Goal: Task Accomplishment & Management: Manage account settings

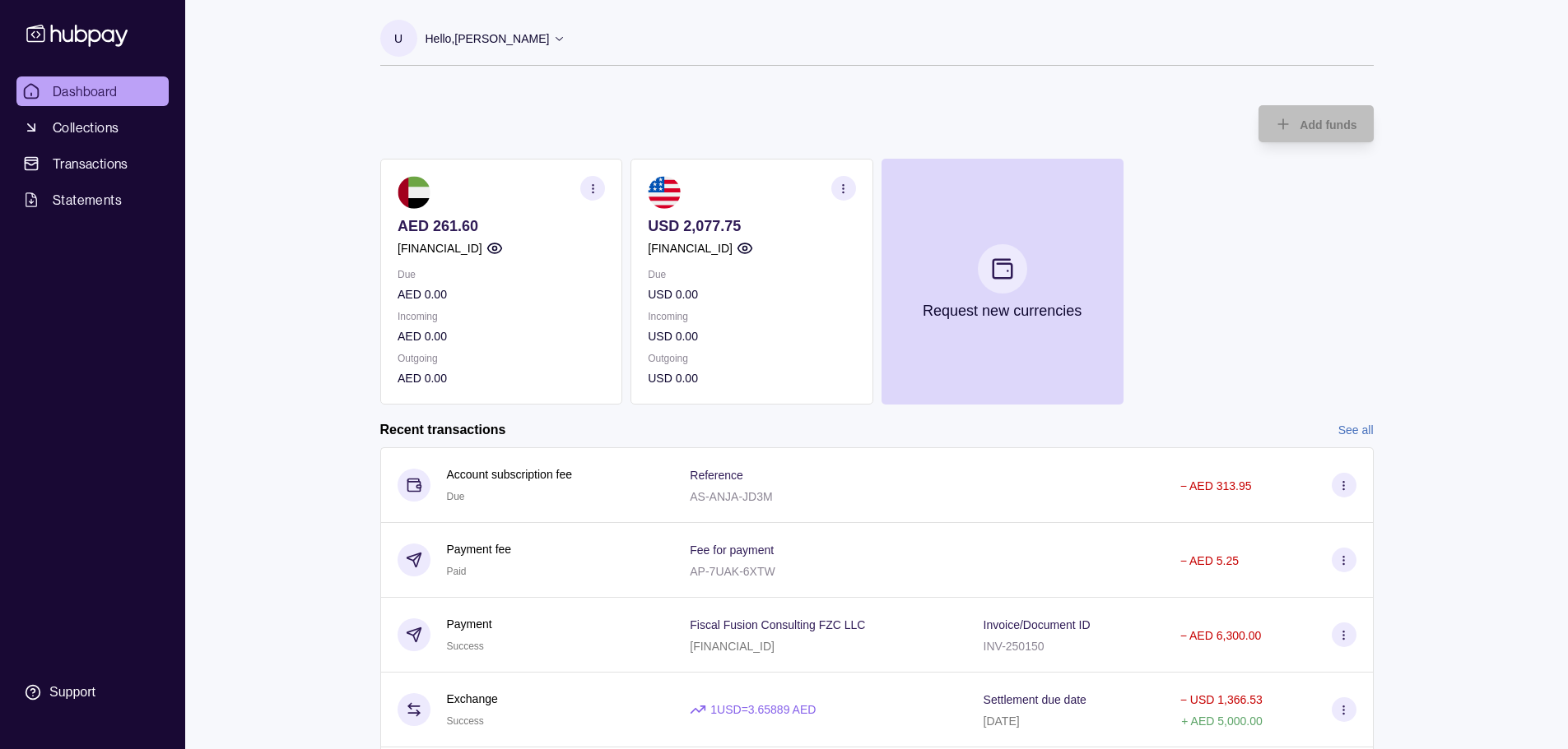
click at [553, 43] on icon at bounding box center [559, 38] width 12 height 12
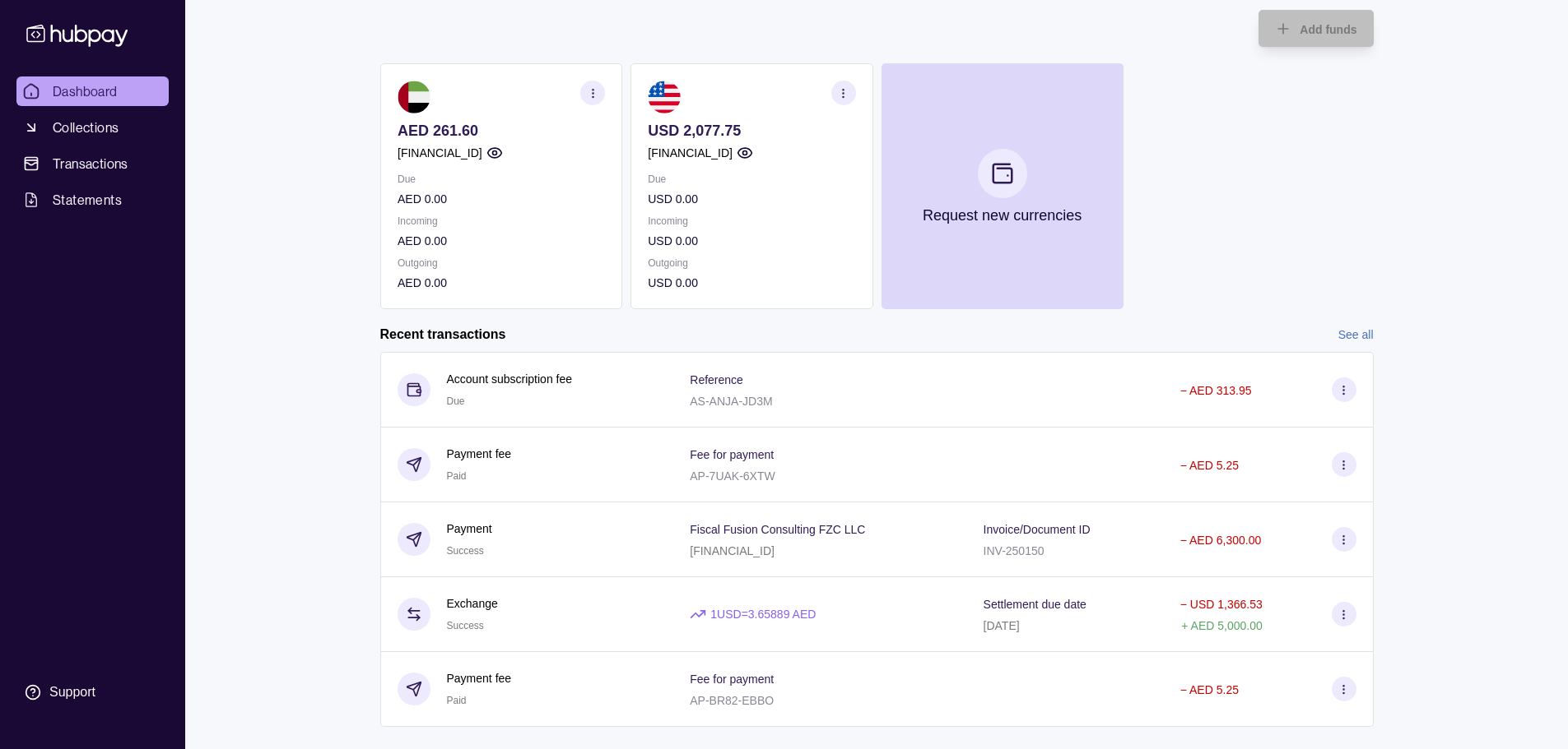
scroll to position [229, 0]
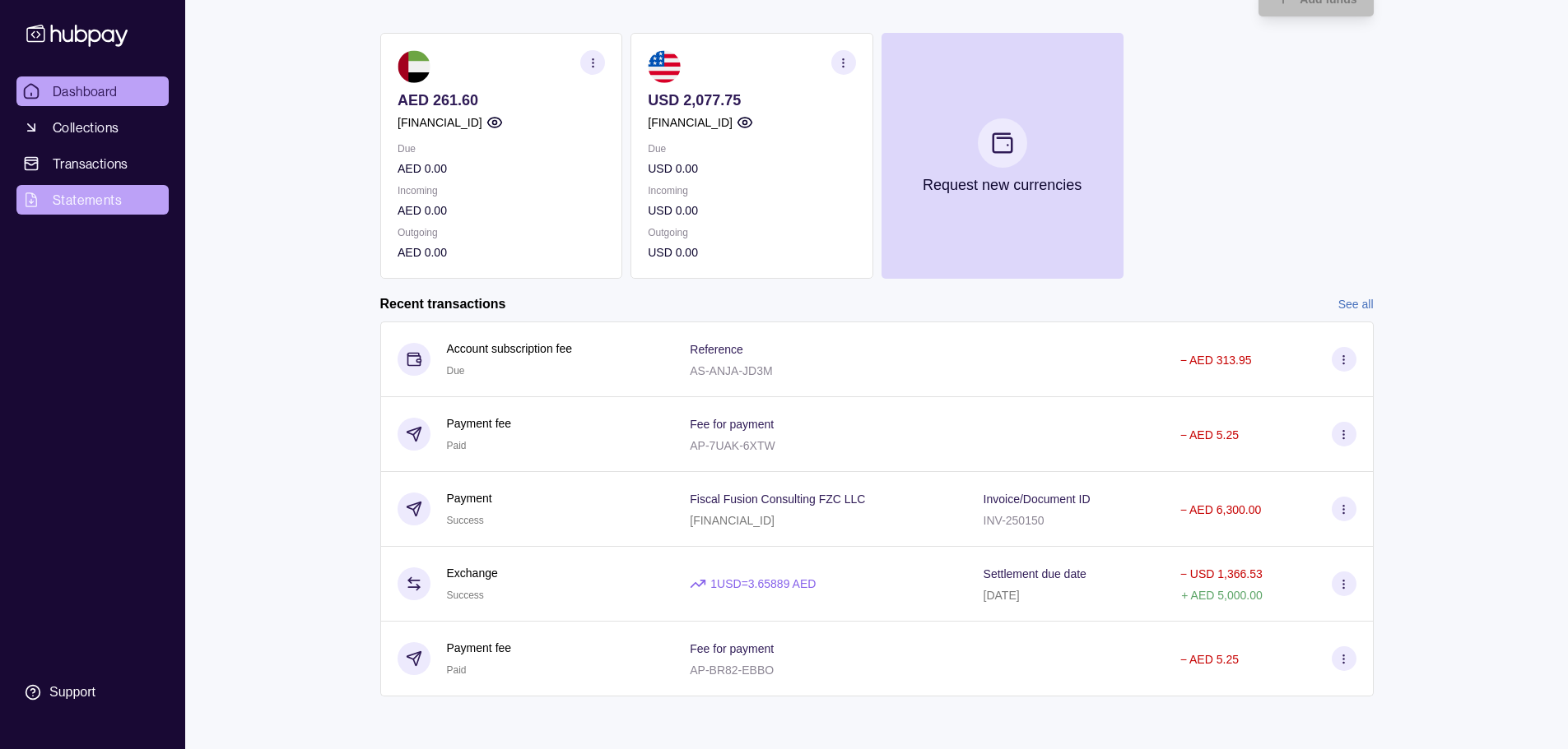
click at [84, 200] on span "Statements" at bounding box center [87, 199] width 69 height 20
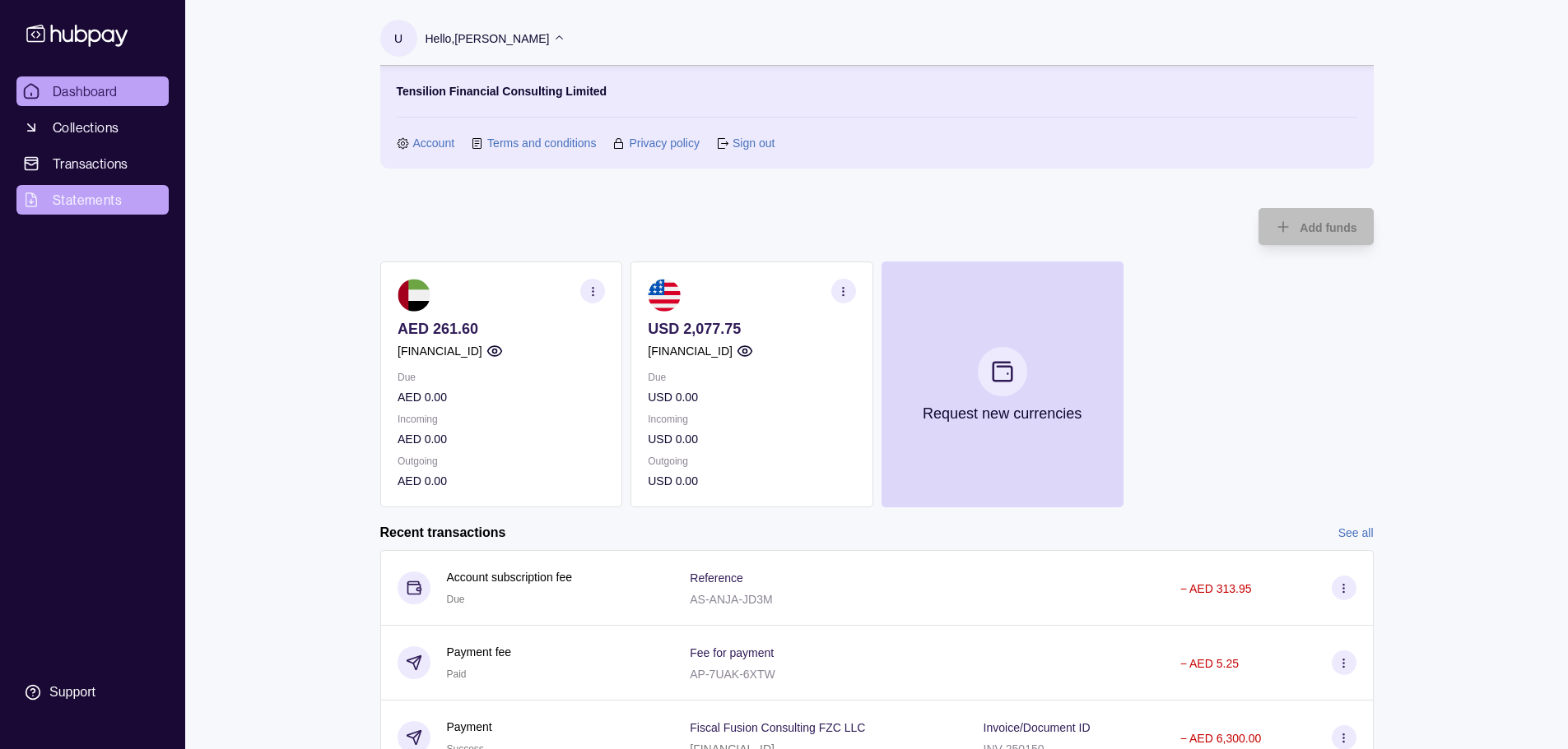
click at [94, 204] on span "Statements" at bounding box center [87, 199] width 69 height 20
click at [591, 295] on icon "button" at bounding box center [592, 291] width 12 height 12
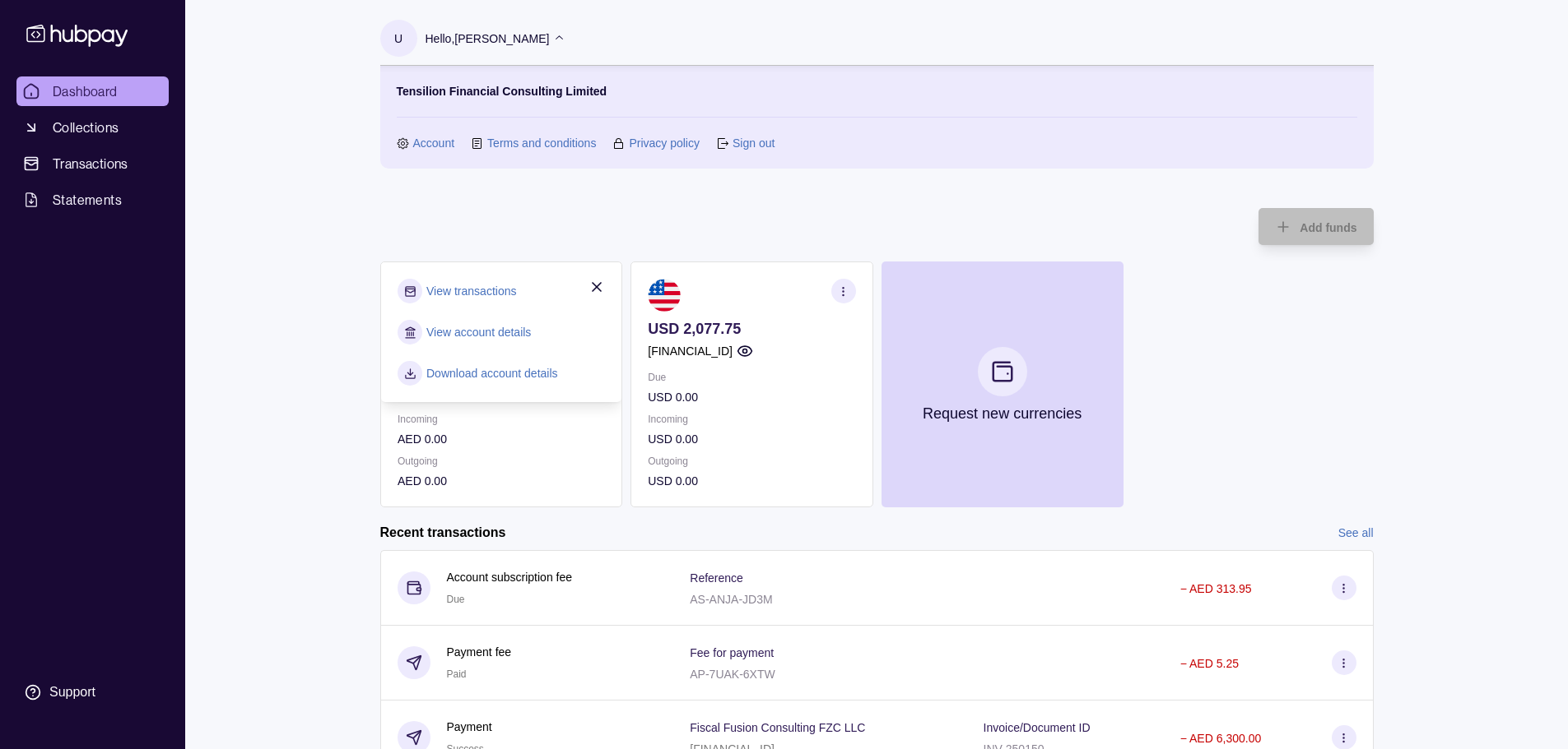
click at [478, 288] on link "View transactions" at bounding box center [471, 290] width 90 height 18
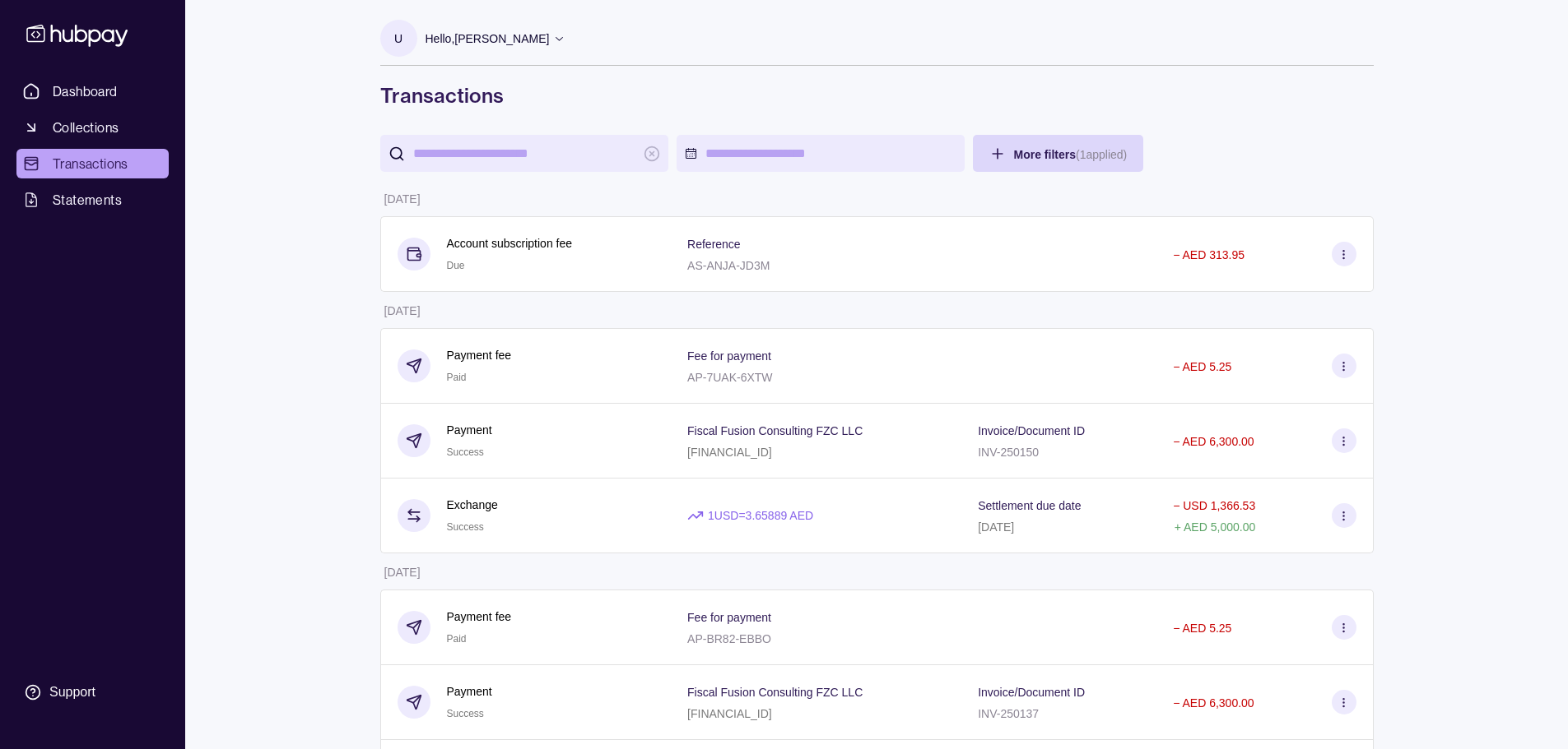
click at [547, 144] on input "search" at bounding box center [525, 153] width 222 height 37
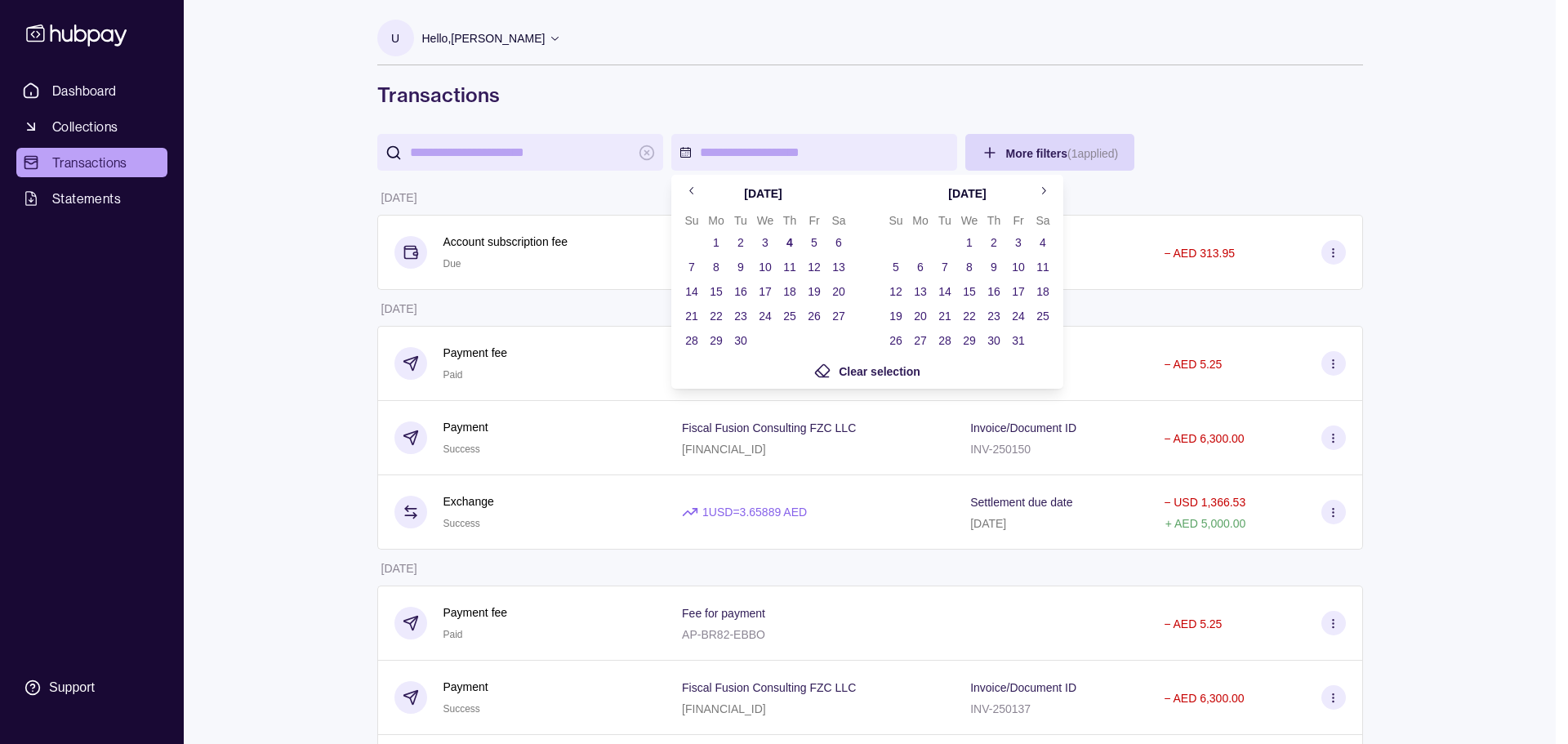
click at [691, 193] on icon "Go to previous month" at bounding box center [691, 191] width 4 height 8
click at [820, 245] on button "1" at bounding box center [814, 243] width 23 height 23
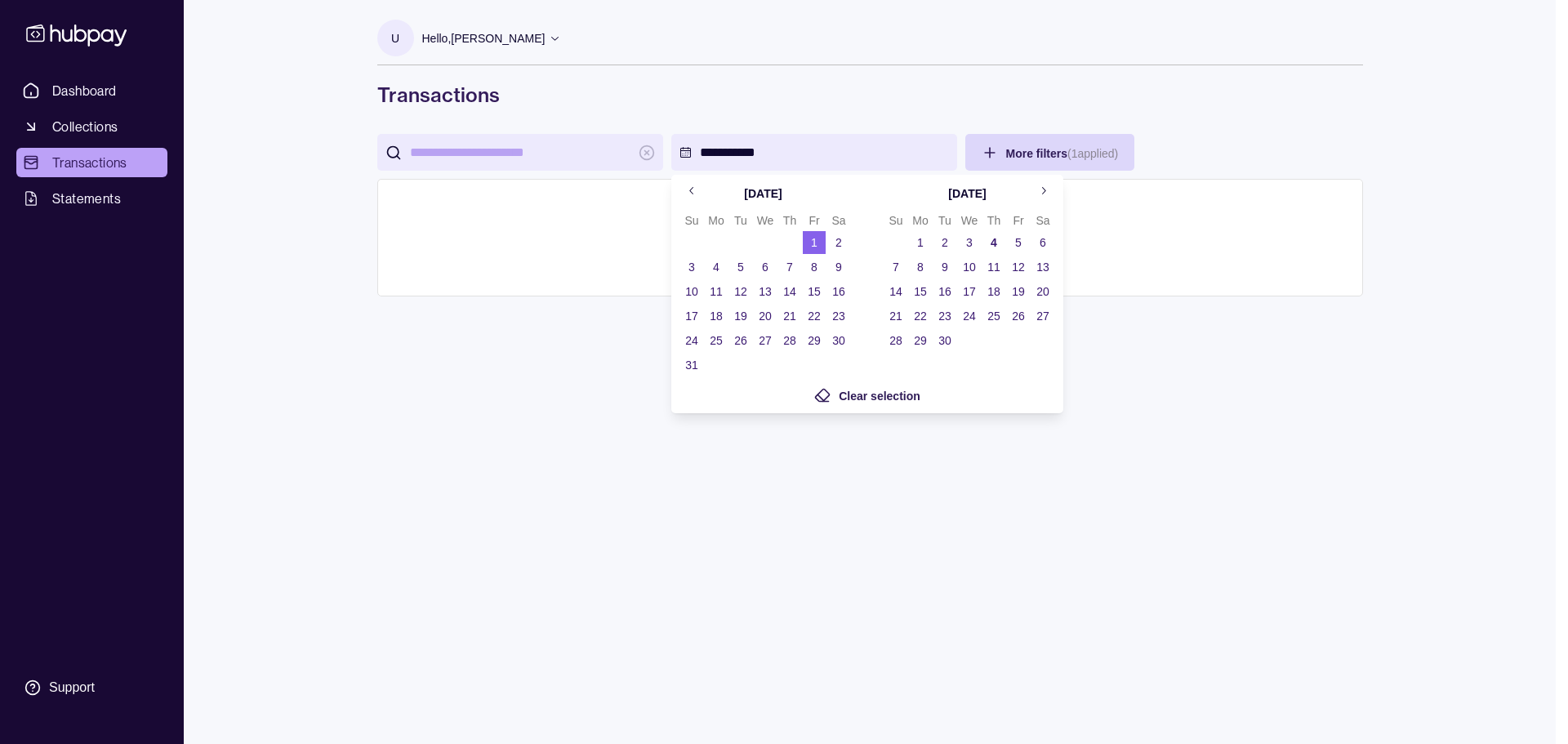
click at [695, 363] on button "31" at bounding box center [691, 365] width 23 height 23
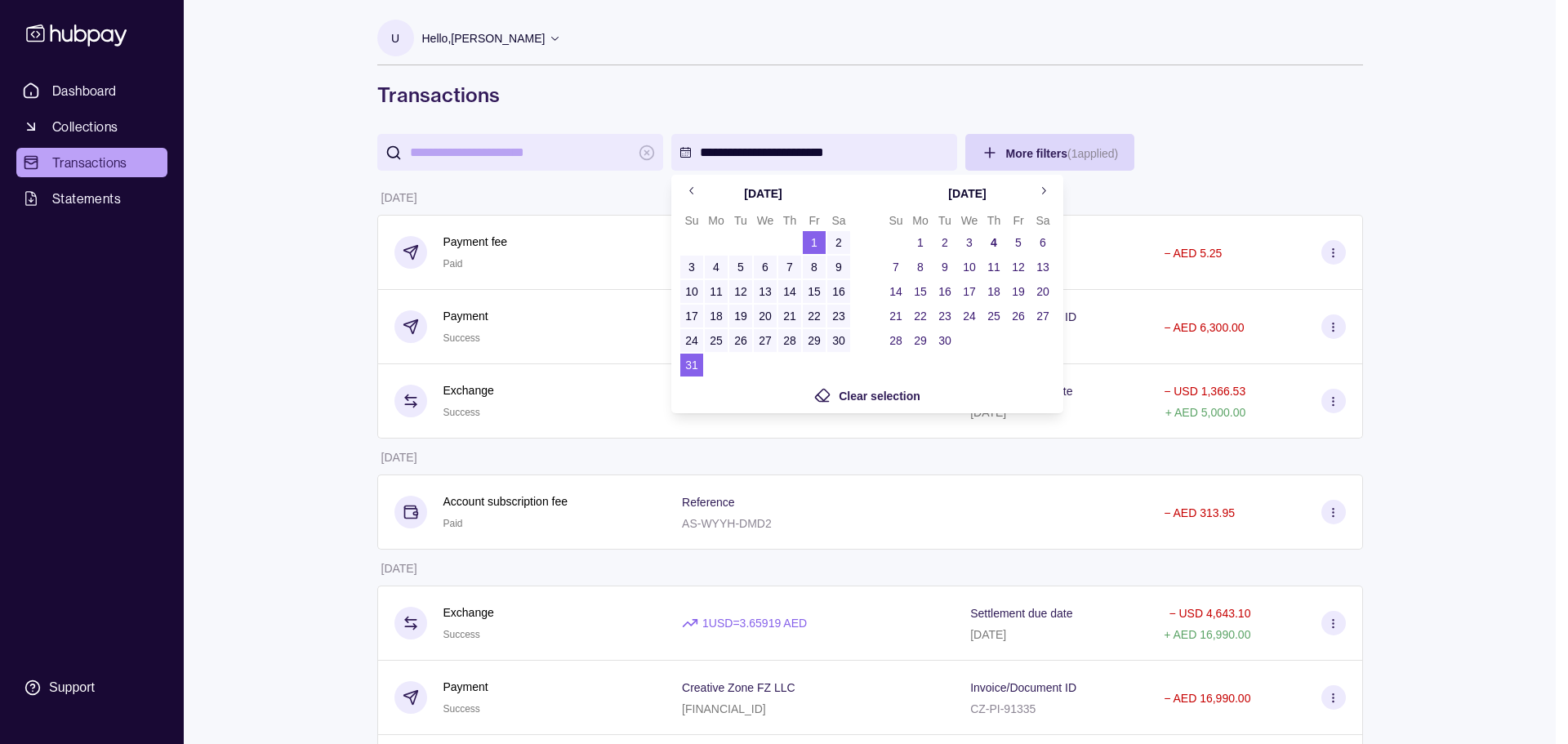
click at [303, 352] on html "**********" at bounding box center [784, 569] width 1568 height 1139
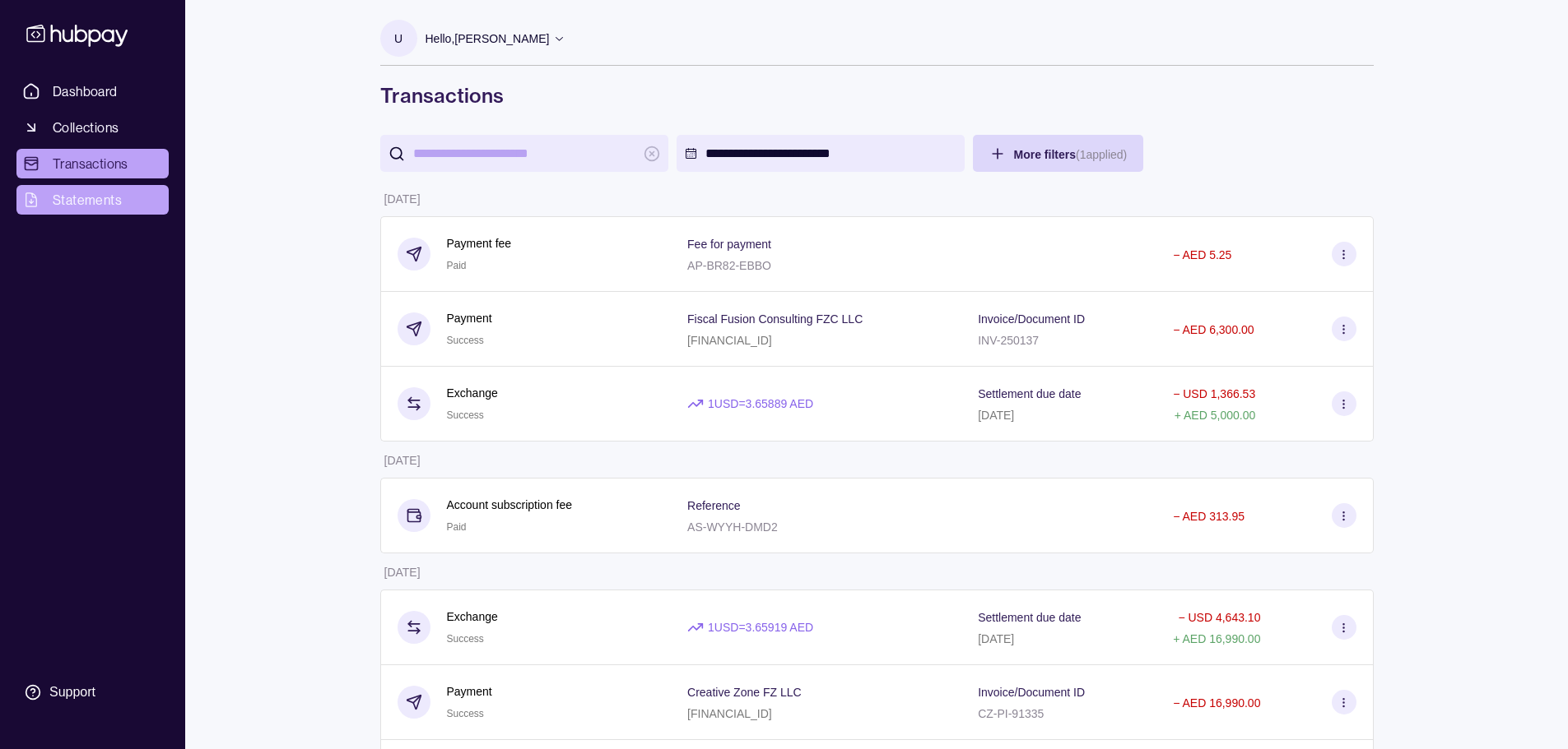
click at [97, 202] on span "Statements" at bounding box center [87, 199] width 69 height 20
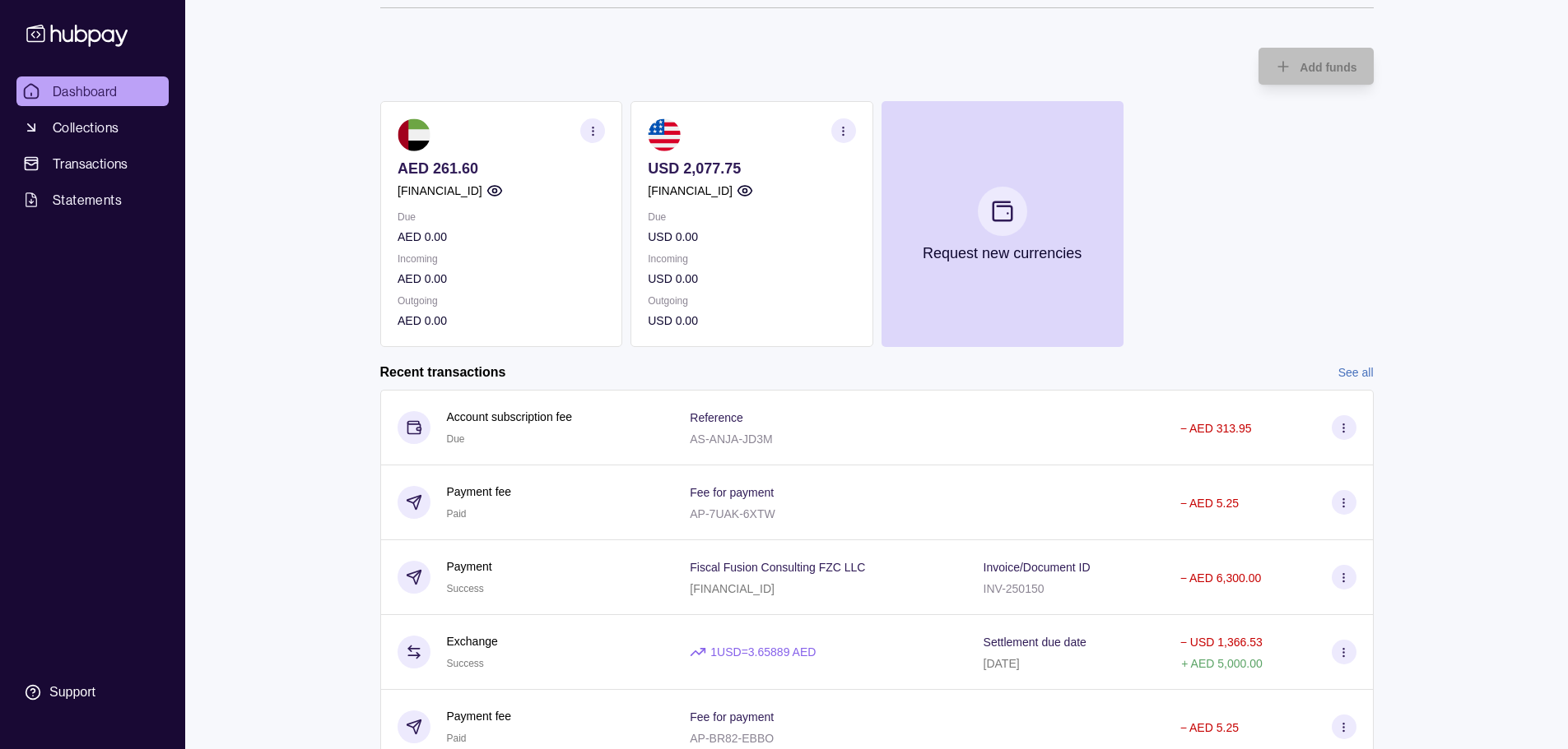
scroll to position [126, 0]
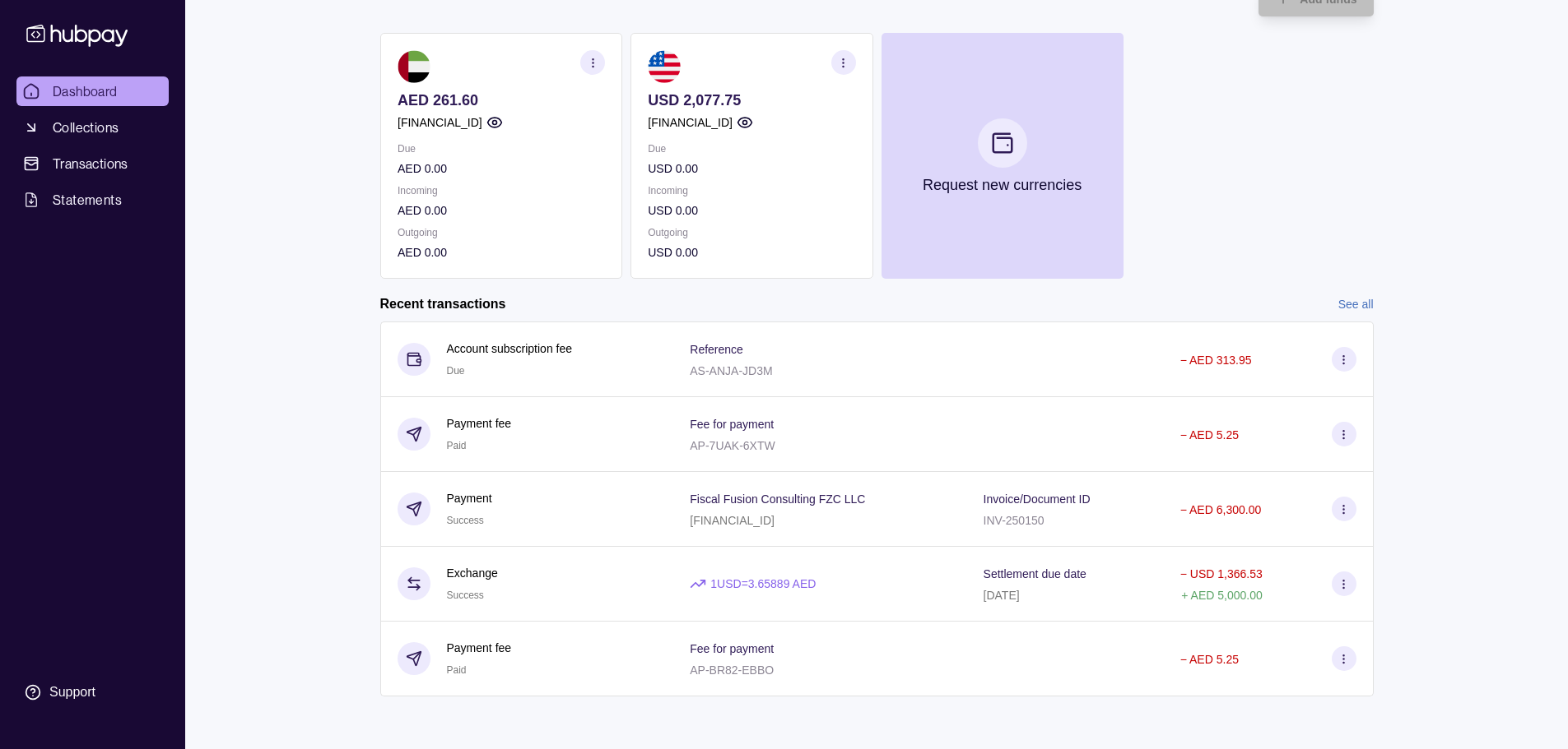
click at [1357, 302] on link "See all" at bounding box center [1355, 304] width 35 height 18
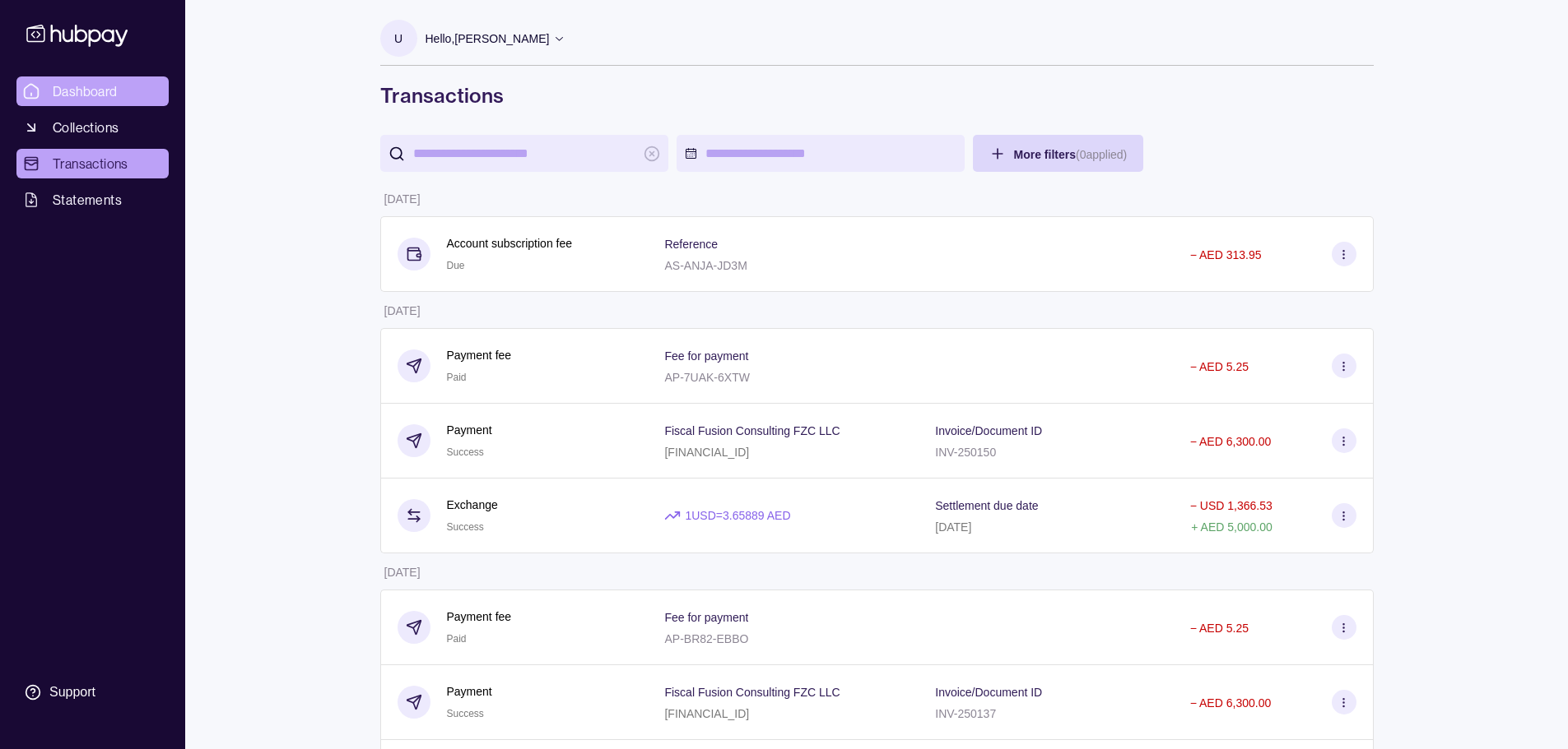
click at [105, 94] on span "Dashboard" at bounding box center [85, 91] width 65 height 20
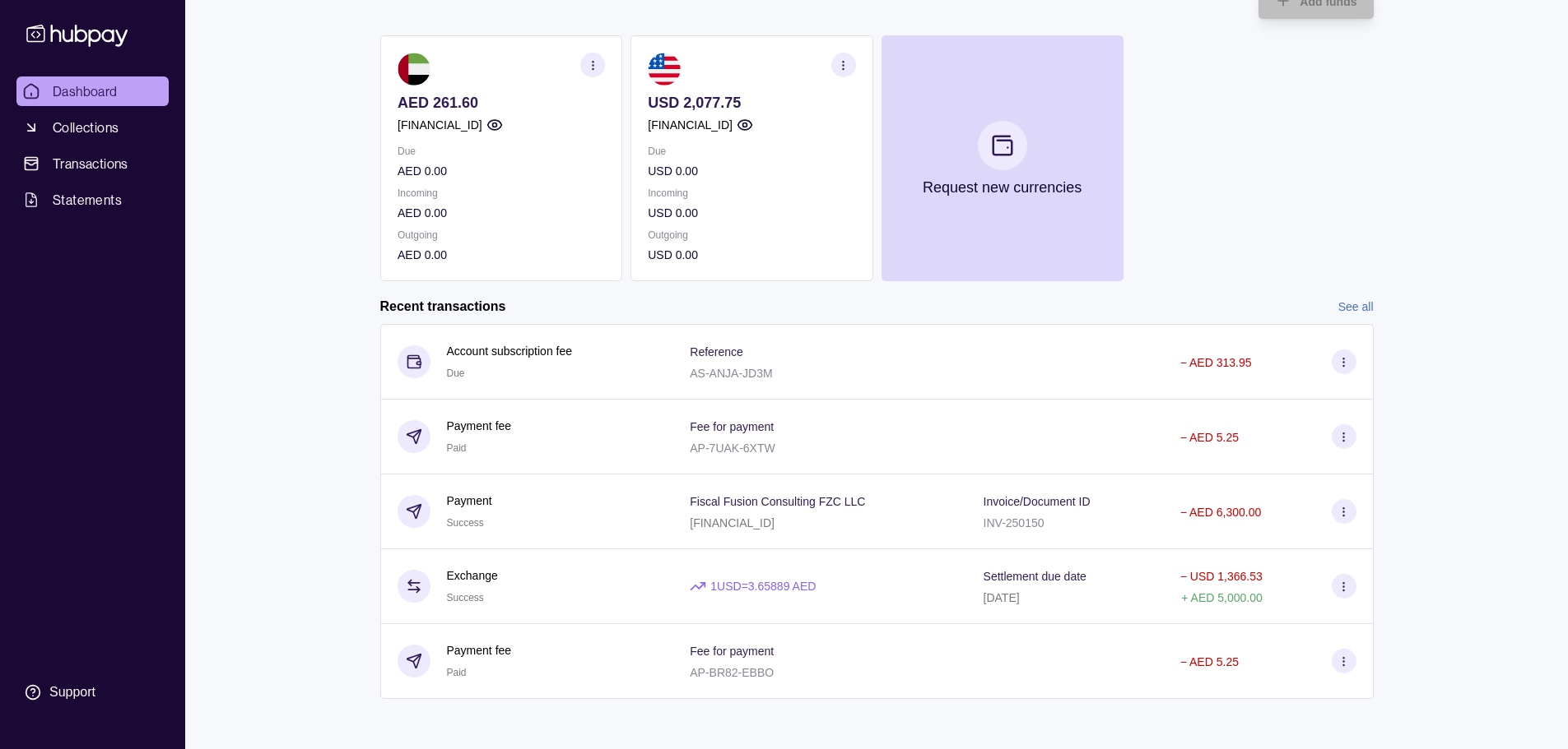
scroll to position [126, 0]
click at [592, 66] on circle "button" at bounding box center [592, 66] width 1 height 1
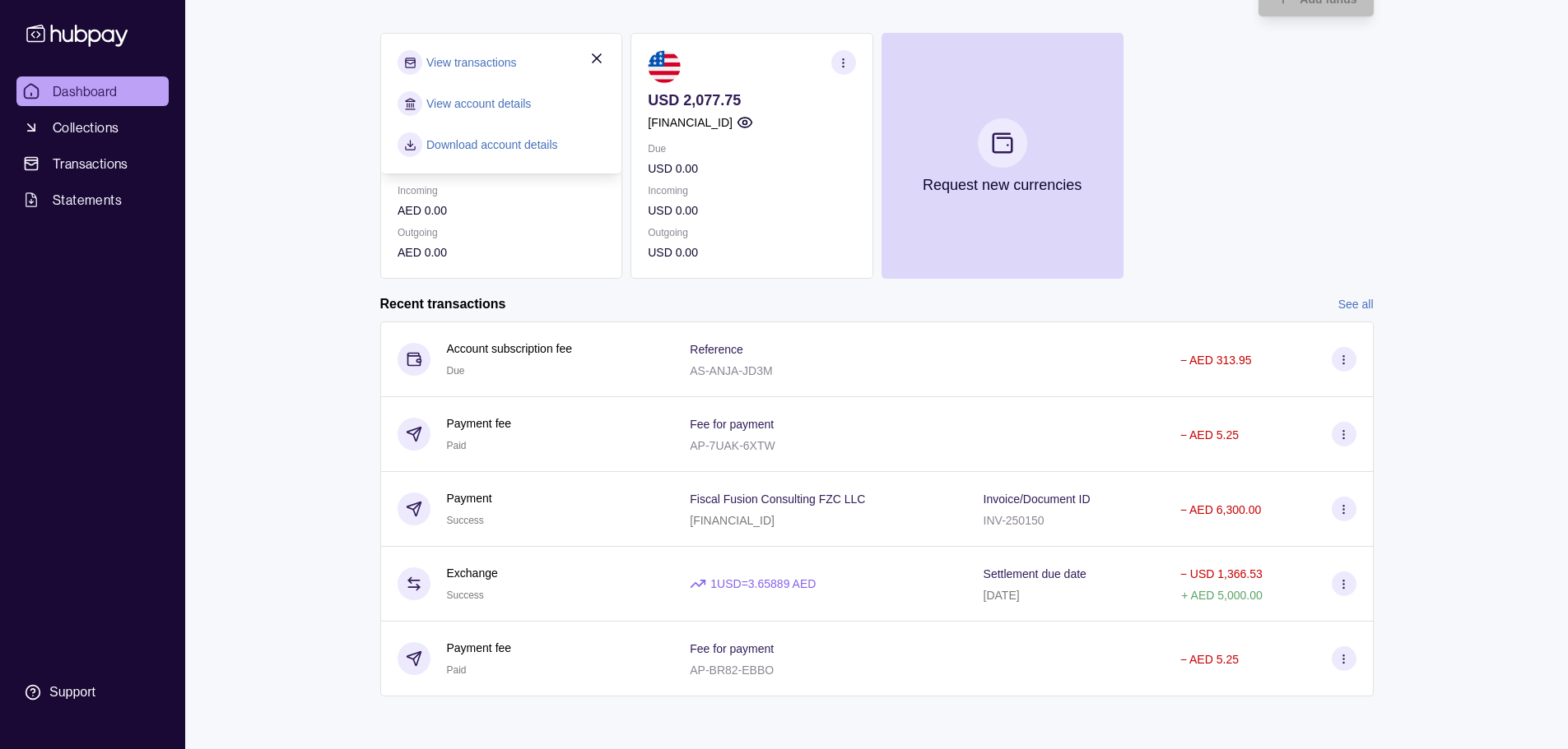
click at [513, 146] on link "Download account details" at bounding box center [492, 144] width 132 height 18
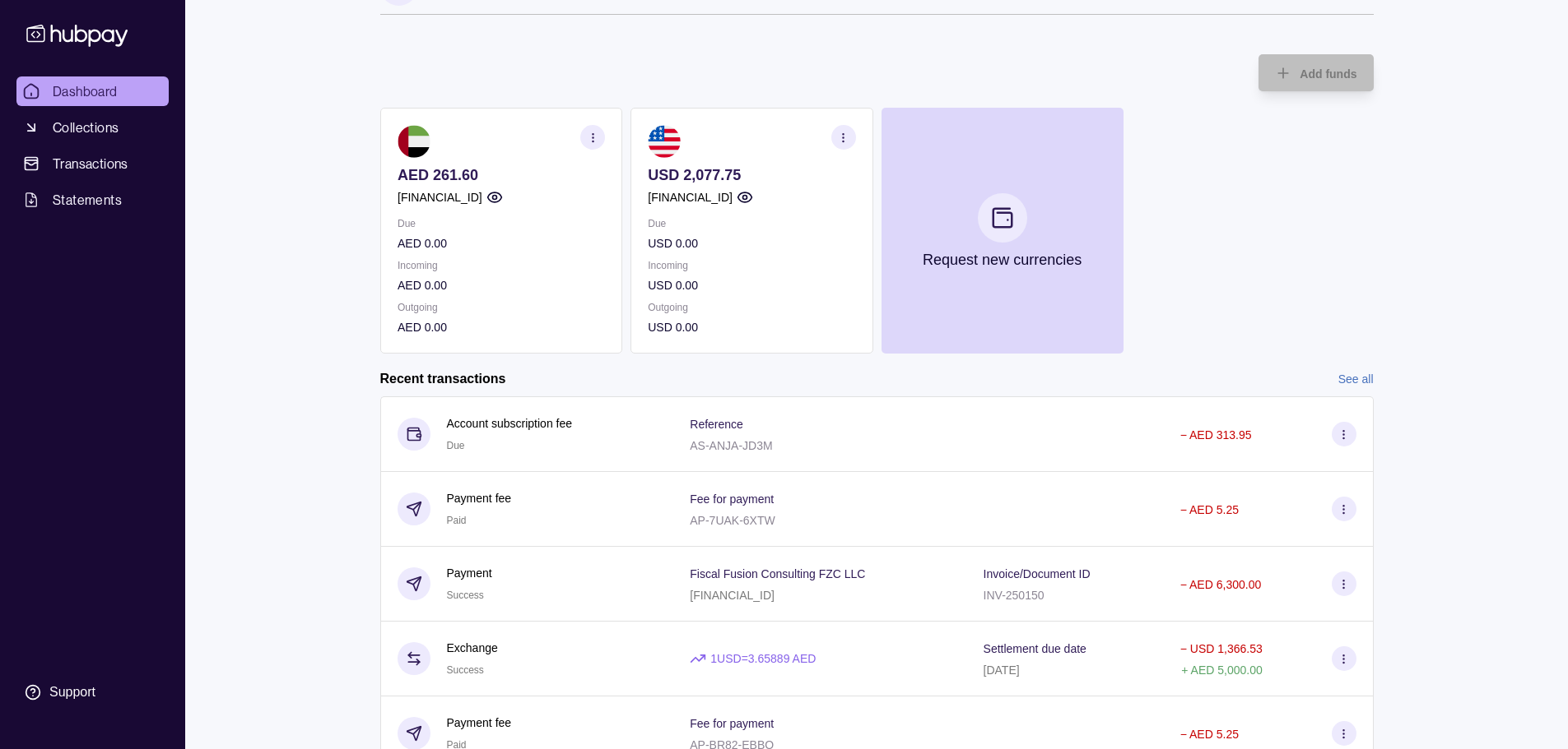
scroll to position [0, 0]
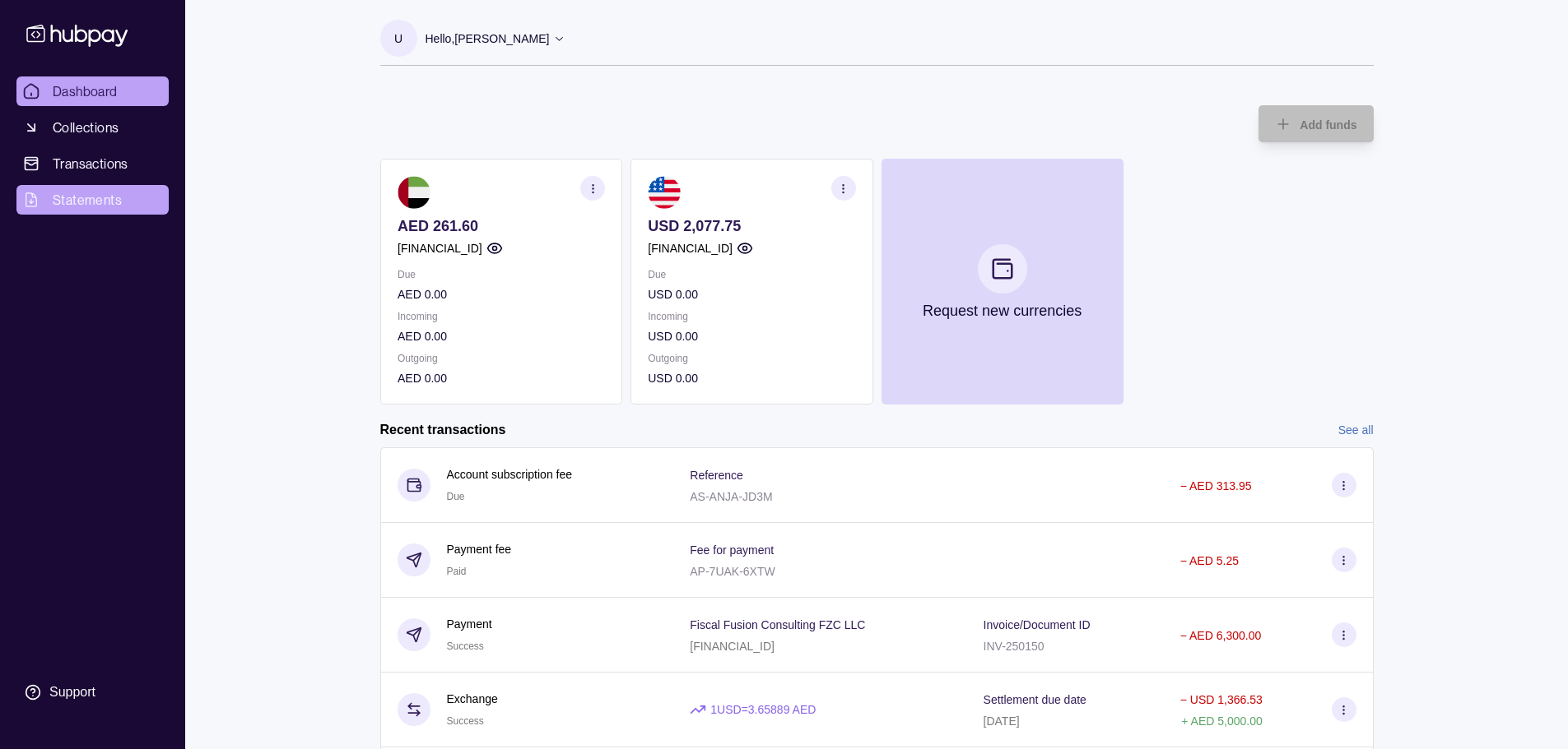
click at [103, 199] on span "Statements" at bounding box center [87, 199] width 69 height 20
click at [62, 195] on span "Statements" at bounding box center [87, 199] width 69 height 20
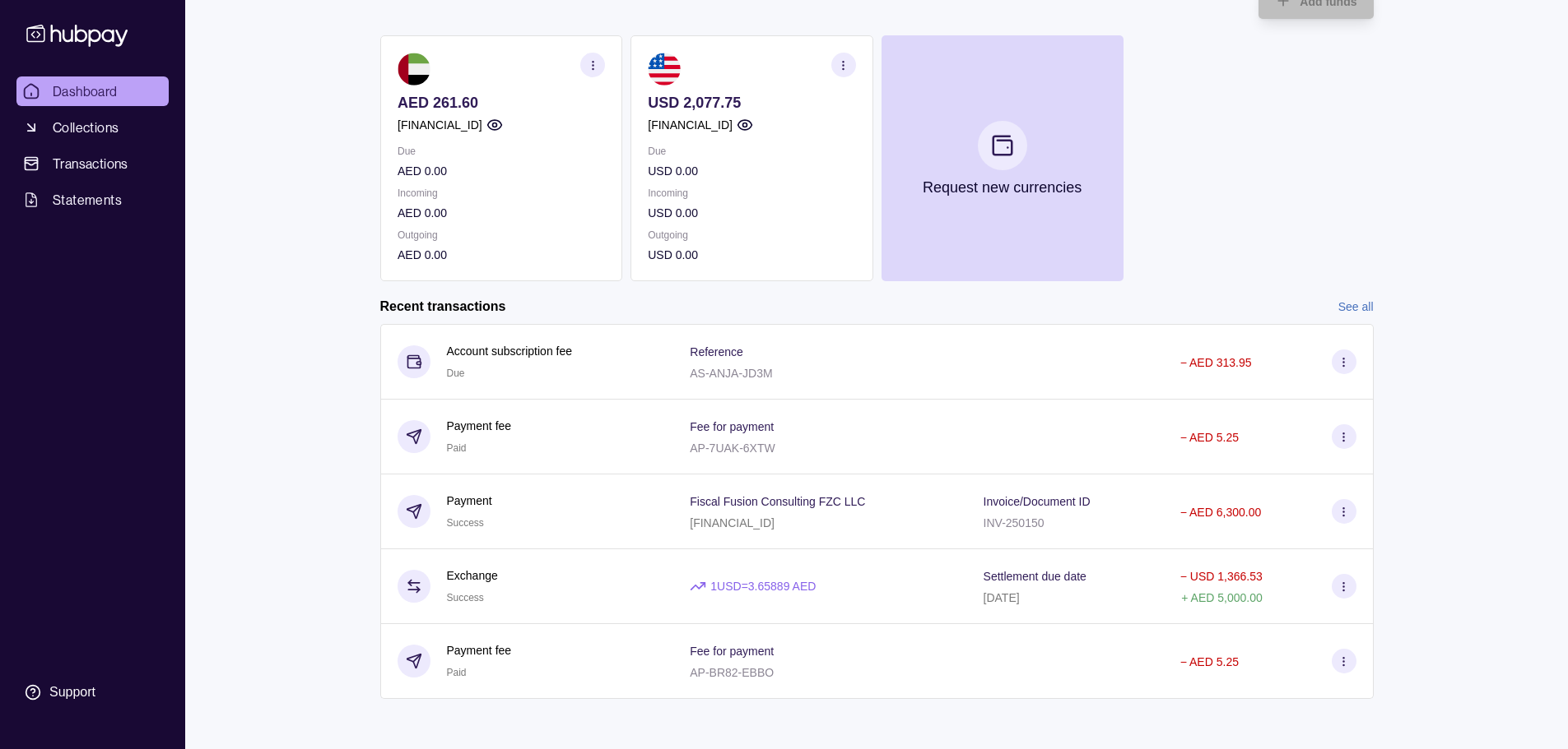
scroll to position [126, 0]
click at [491, 302] on h2 "Recent transactions" at bounding box center [443, 304] width 126 height 18
click at [87, 167] on span "Transactions" at bounding box center [91, 163] width 76 height 20
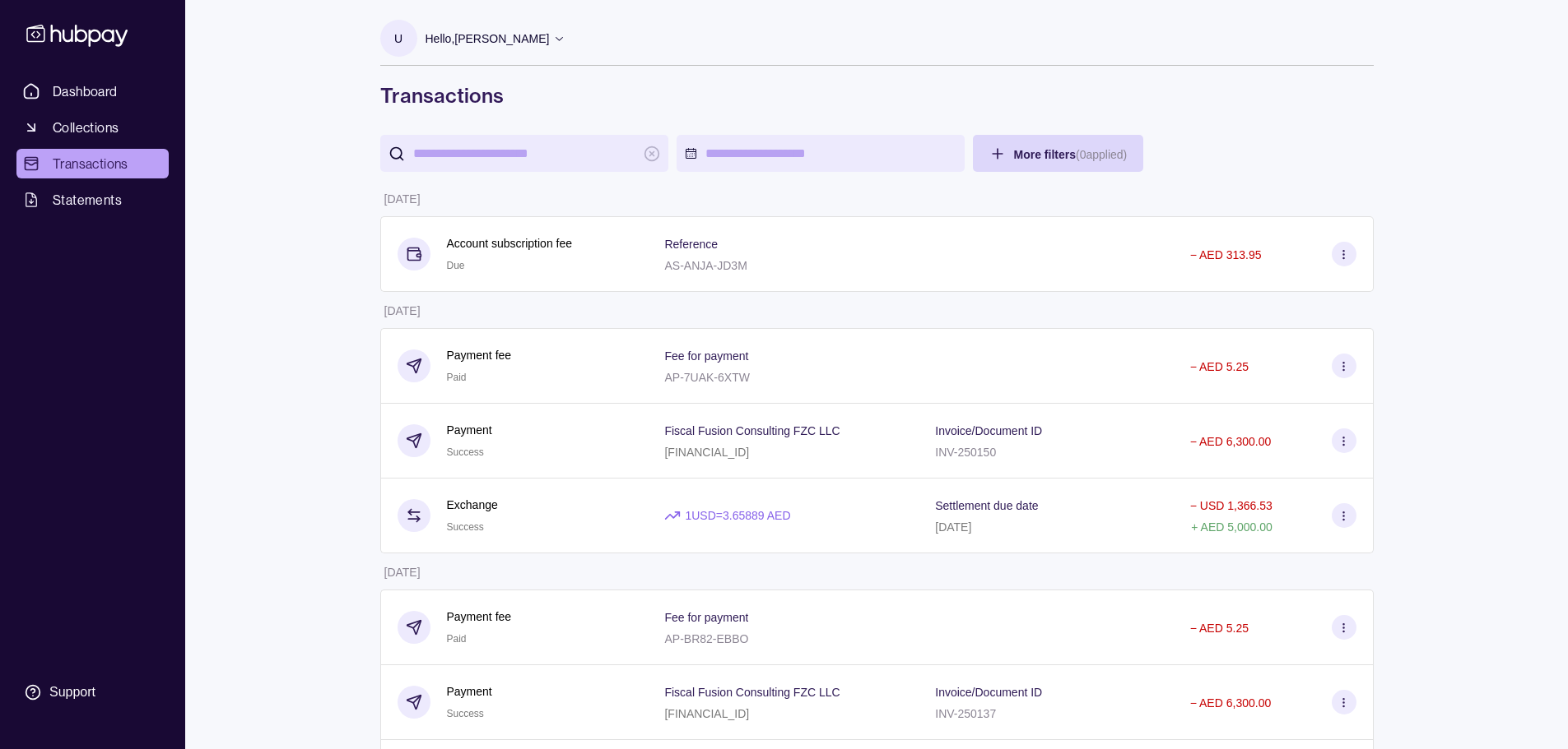
click at [626, 162] on input "search" at bounding box center [525, 153] width 222 height 37
click at [602, 156] on input "search" at bounding box center [525, 153] width 222 height 37
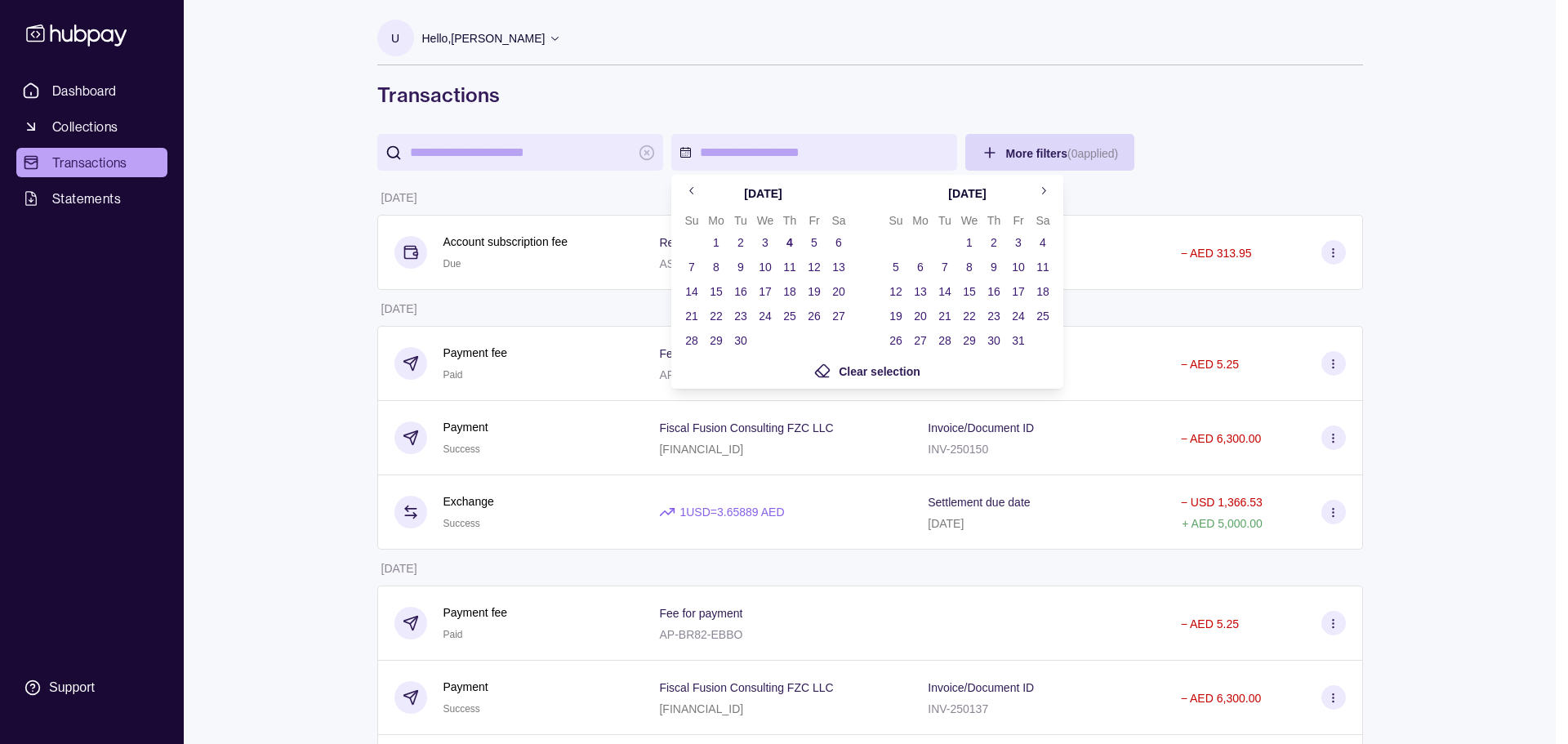
click at [694, 192] on icon "Go to previous month" at bounding box center [692, 191] width 12 height 12
click at [816, 240] on button "1" at bounding box center [814, 243] width 23 height 23
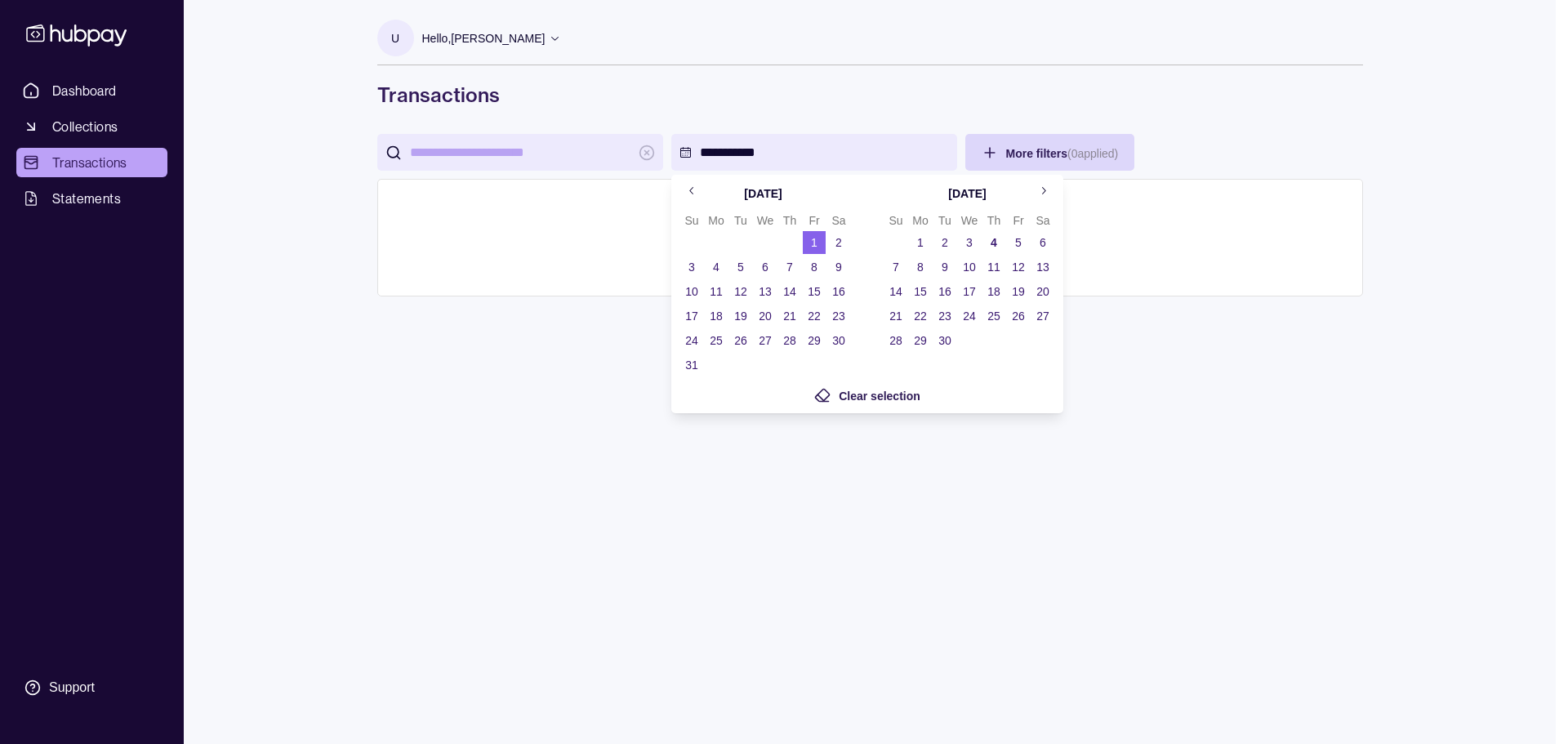
click at [695, 359] on button "31" at bounding box center [691, 365] width 23 height 23
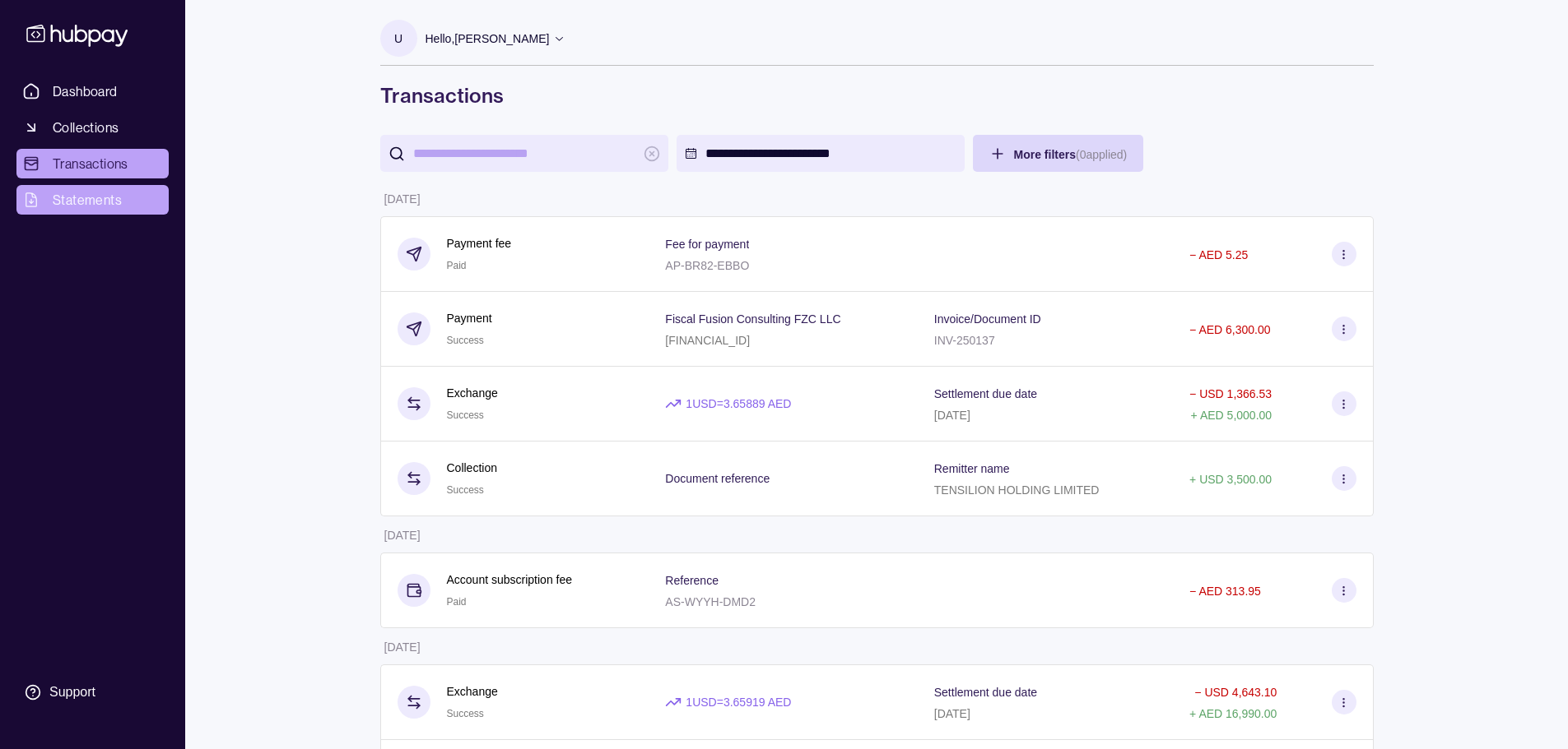
click at [62, 208] on span "Statements" at bounding box center [87, 199] width 69 height 20
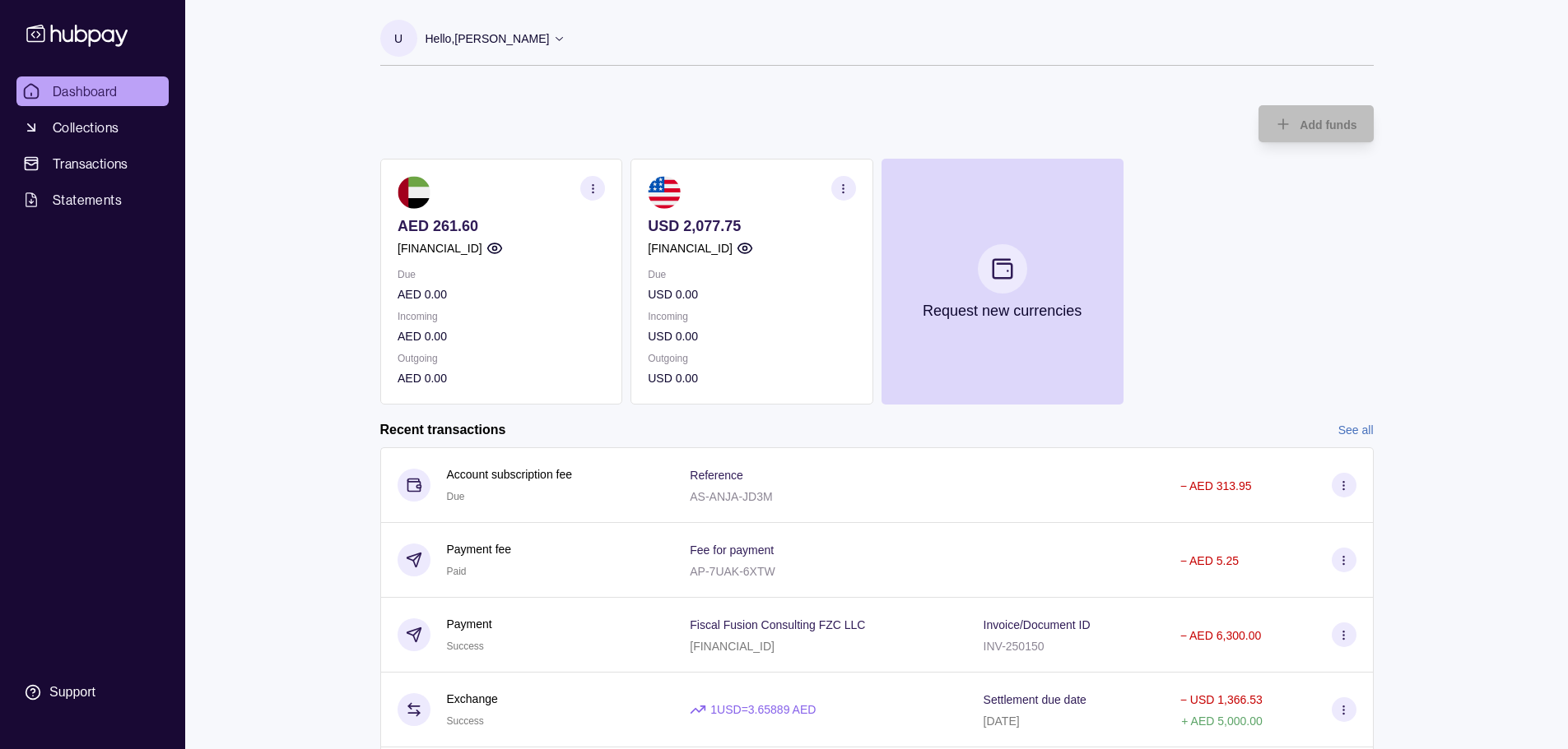
click at [502, 244] on icon "button" at bounding box center [493, 248] width 16 height 16
click at [528, 39] on div "Hello, [PERSON_NAME]" at bounding box center [496, 38] width 141 height 34
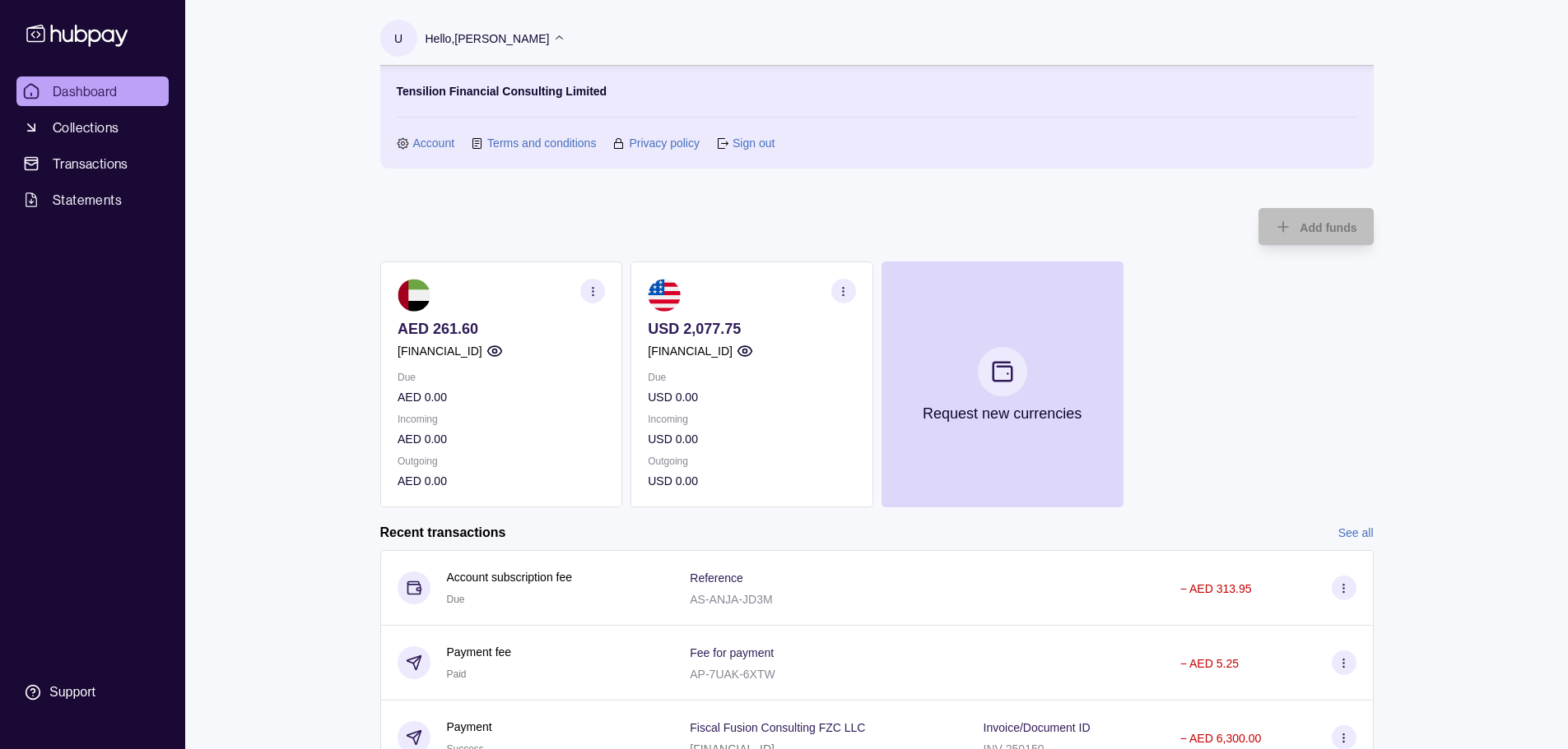
click at [436, 141] on link "Account" at bounding box center [434, 143] width 42 height 18
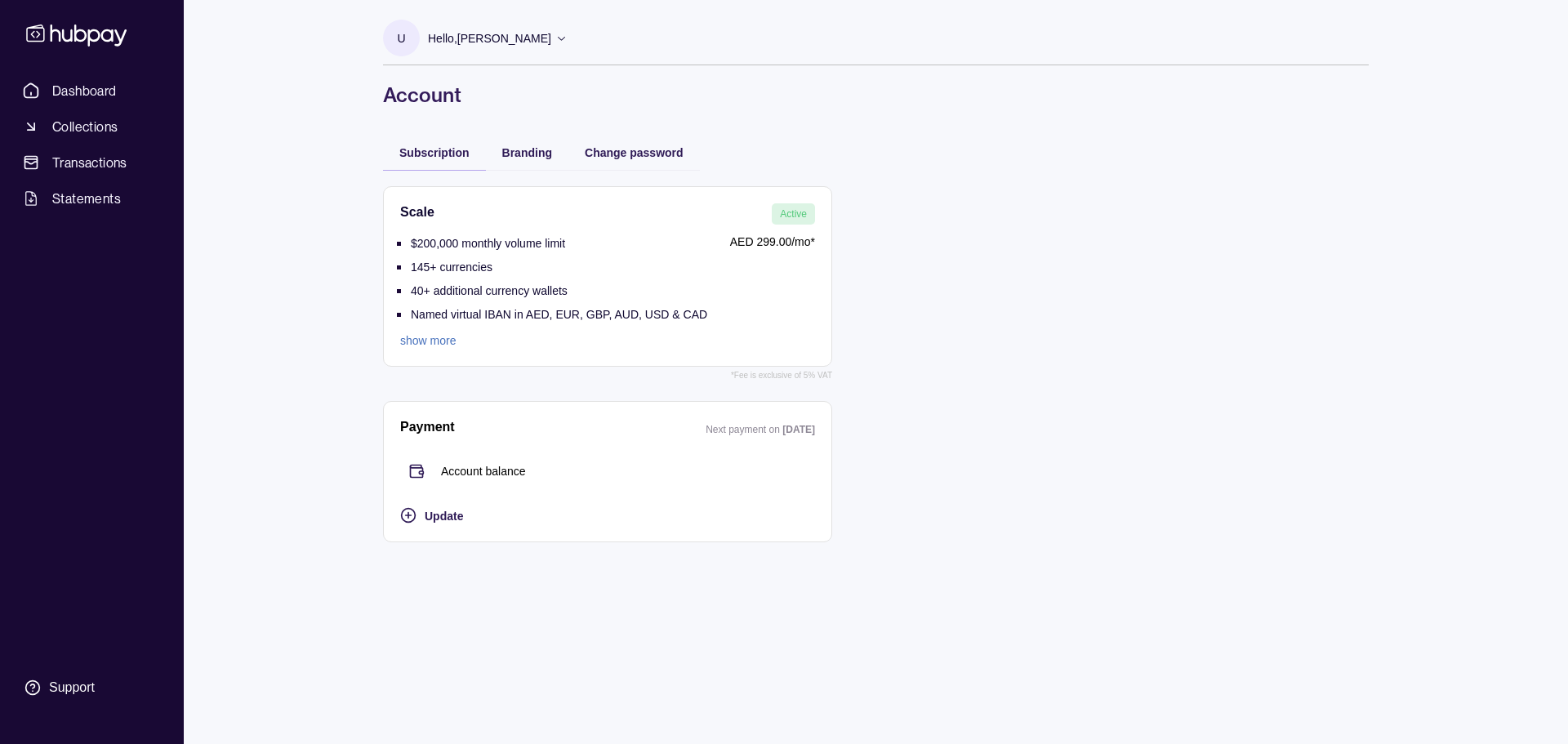
click at [516, 42] on p "Hello, [PERSON_NAME]" at bounding box center [489, 38] width 123 height 18
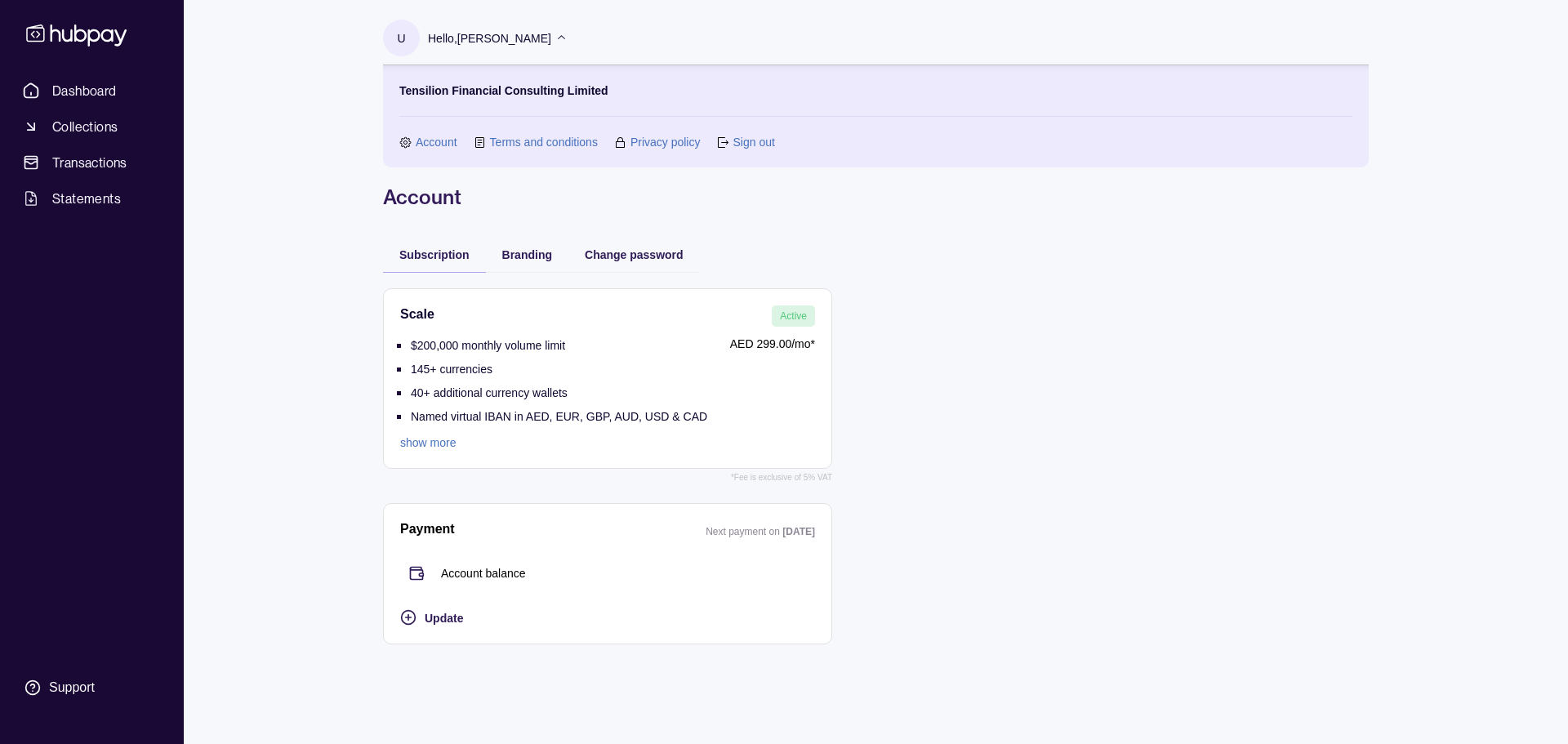
click at [756, 145] on link "Sign out" at bounding box center [753, 142] width 42 height 18
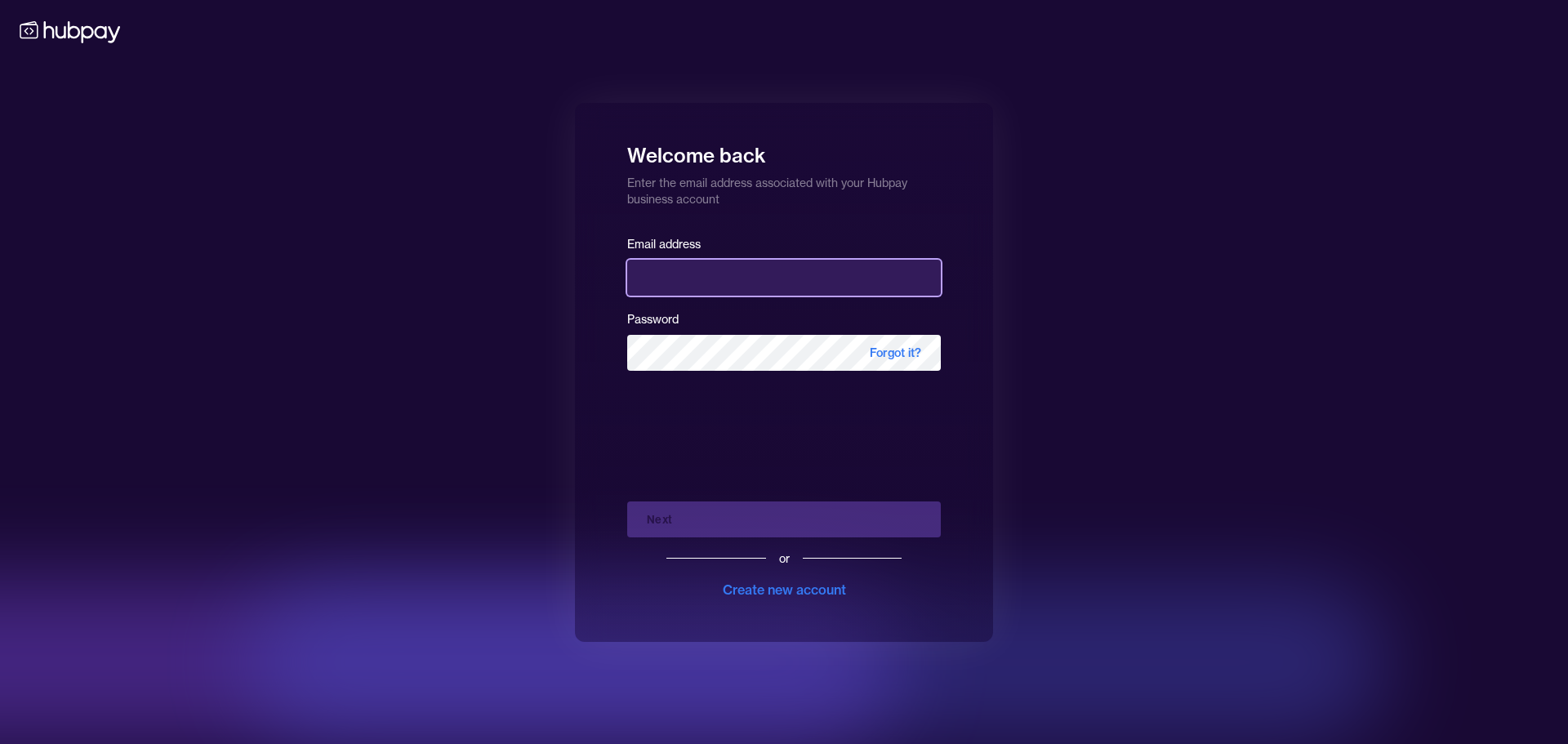
click at [721, 280] on input "email" at bounding box center [784, 277] width 314 height 36
type input "**********"
